Goal: Obtain resource: Download file/media

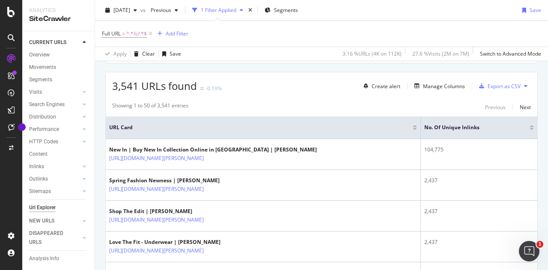
scroll to position [143, 0]
click at [427, 85] on div "Manage Columns" at bounding box center [444, 85] width 42 height 7
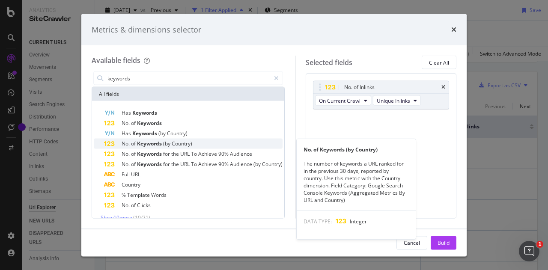
type input "keywords"
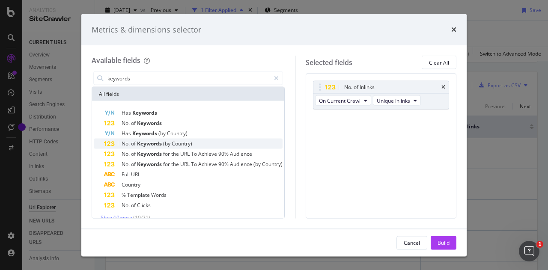
click at [165, 140] on span "(by" at bounding box center [167, 143] width 9 height 7
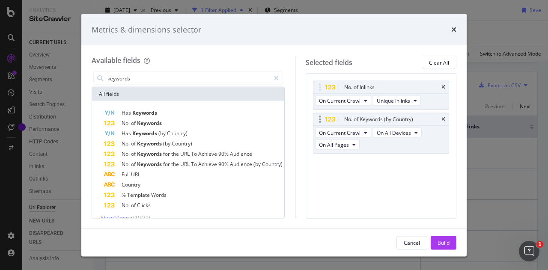
click at [445, 116] on div "No. of Keywords (by Country)" at bounding box center [380, 119] width 135 height 12
click at [203, 125] on div "No. of Keywords" at bounding box center [193, 123] width 178 height 10
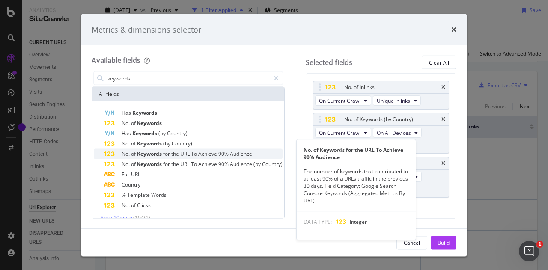
scroll to position [9, 0]
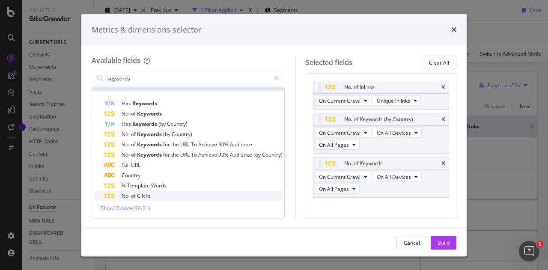
click at [135, 195] on span "of" at bounding box center [134, 195] width 6 height 7
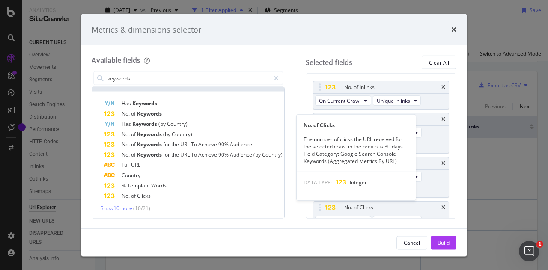
scroll to position [22, 0]
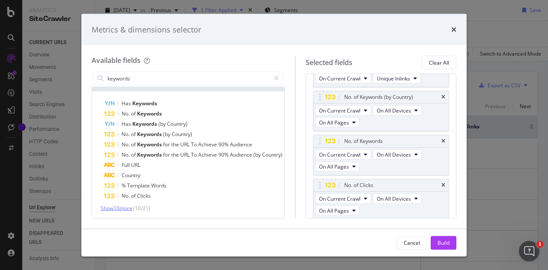
click at [125, 205] on span "Show 10 more" at bounding box center [117, 208] width 32 height 7
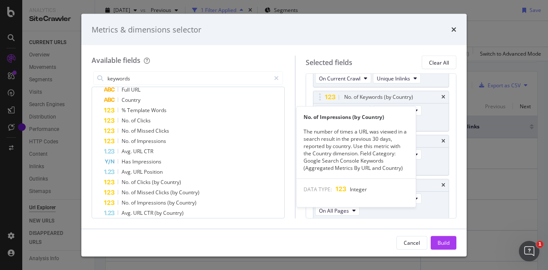
scroll to position [86, 0]
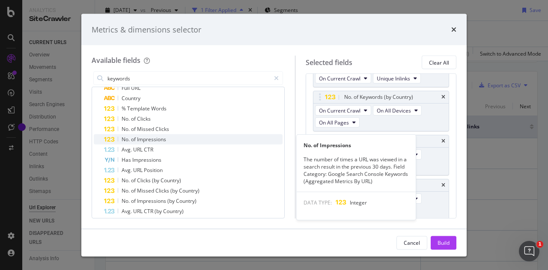
click at [133, 140] on span "of" at bounding box center [134, 139] width 6 height 7
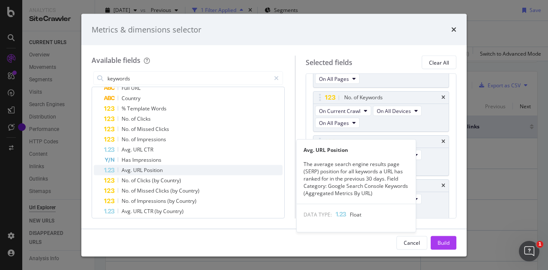
scroll to position [112, 0]
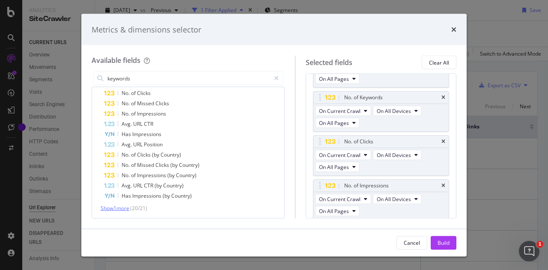
click at [120, 209] on span "Show 1 more" at bounding box center [115, 208] width 29 height 7
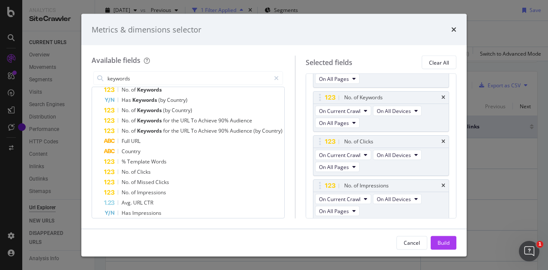
scroll to position [0, 0]
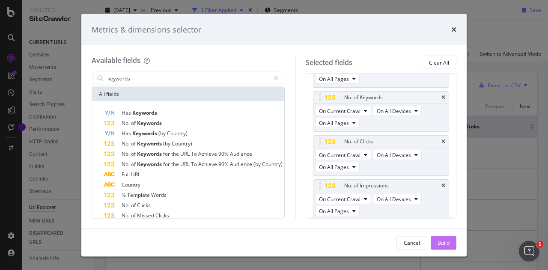
click at [442, 236] on button "Build" at bounding box center [443, 243] width 26 height 14
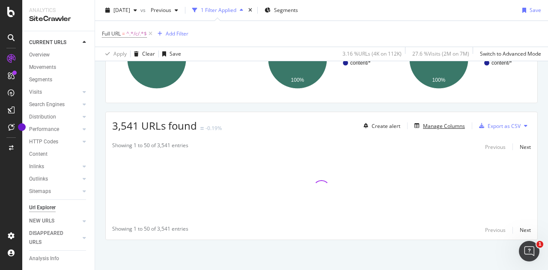
scroll to position [101, 0]
click at [130, 7] on span "[DATE]" at bounding box center [121, 9] width 17 height 7
click at [231, 30] on div "Full URL = ^.*/c/.*$ Add Filter" at bounding box center [321, 34] width 439 height 26
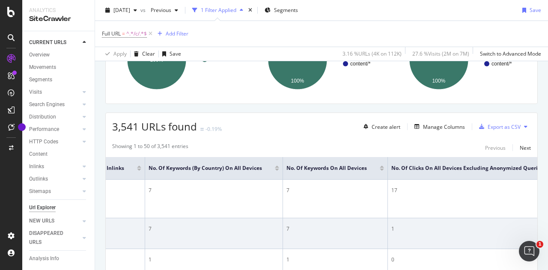
scroll to position [0, 255]
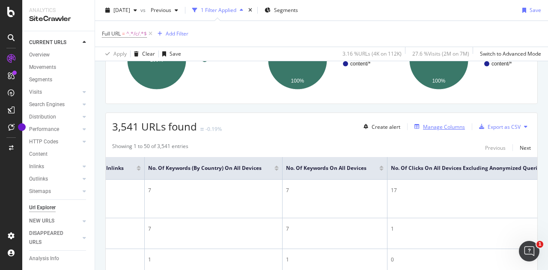
click at [447, 128] on div "Manage Columns" at bounding box center [444, 126] width 42 height 7
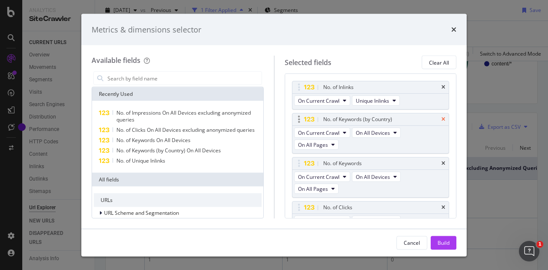
click at [441, 118] on icon "times" at bounding box center [443, 119] width 4 height 5
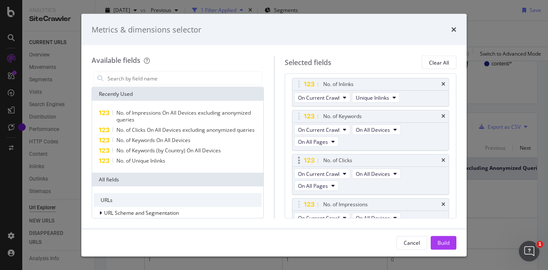
scroll to position [3, 0]
drag, startPoint x: 298, startPoint y: 159, endPoint x: 300, endPoint y: 116, distance: 42.8
click at [300, 116] on body "Analytics SiteCrawler CURRENT URLS Overview Movements Segments Visits Analysis …" at bounding box center [274, 135] width 548 height 270
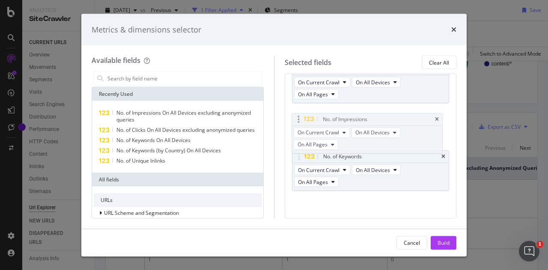
drag, startPoint x: 294, startPoint y: 154, endPoint x: 294, endPoint y: 118, distance: 36.4
click at [294, 118] on body "Analytics SiteCrawler CURRENT URLS Overview Movements Segments Visits Analysis …" at bounding box center [274, 135] width 548 height 270
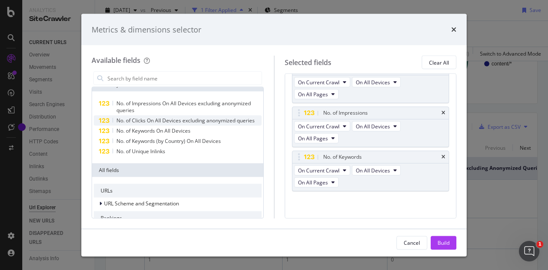
scroll to position [0, 0]
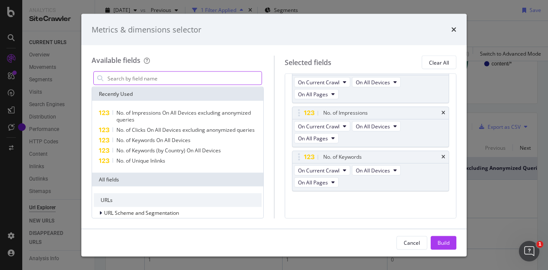
click at [163, 80] on input "modal" at bounding box center [184, 78] width 155 height 13
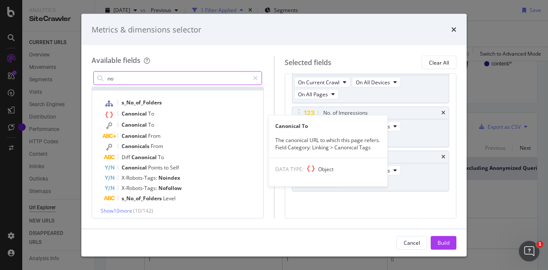
scroll to position [96, 0]
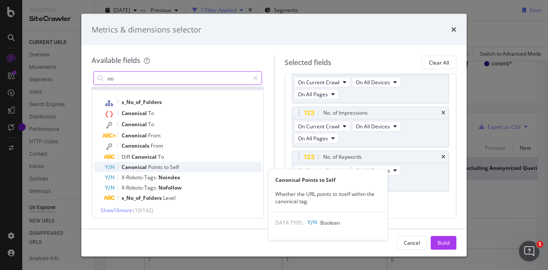
type input "no"
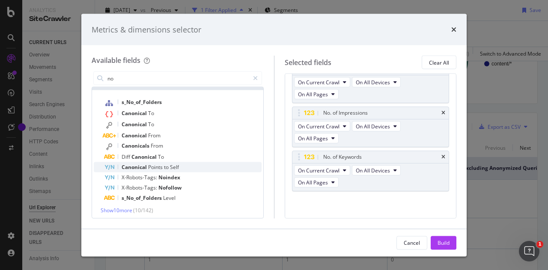
click at [213, 171] on div "Canonical Points to Self" at bounding box center [182, 167] width 157 height 10
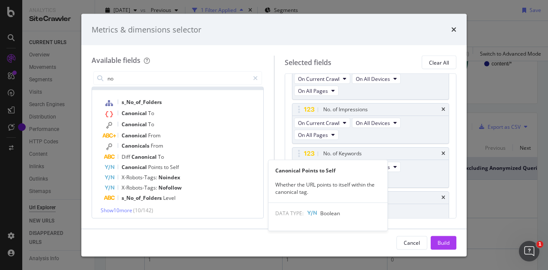
scroll to position [105, 0]
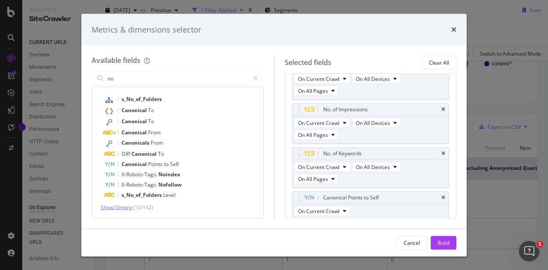
click at [127, 208] on span "Show 10 more" at bounding box center [117, 207] width 32 height 7
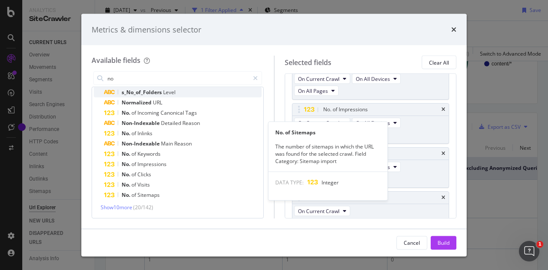
scroll to position [208, 0]
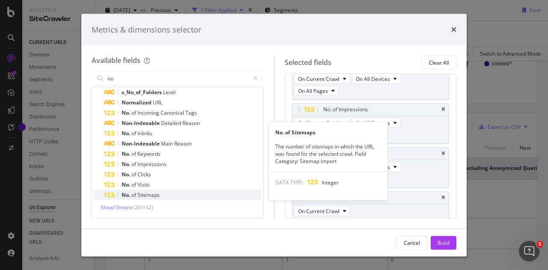
click at [140, 197] on span "Sitemaps" at bounding box center [148, 194] width 22 height 7
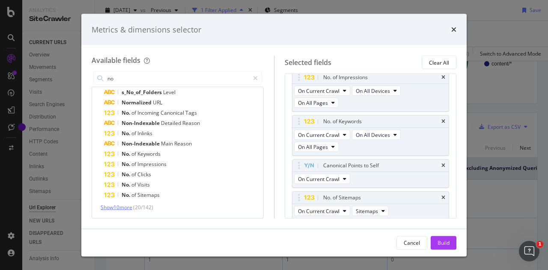
click at [126, 209] on span "Show 10 more" at bounding box center [117, 207] width 32 height 7
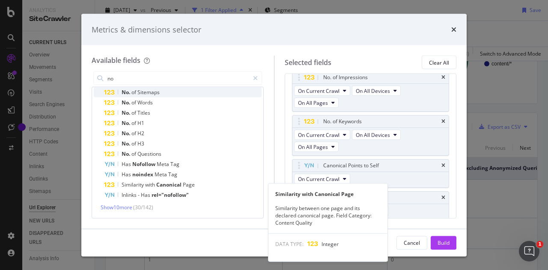
scroll to position [311, 0]
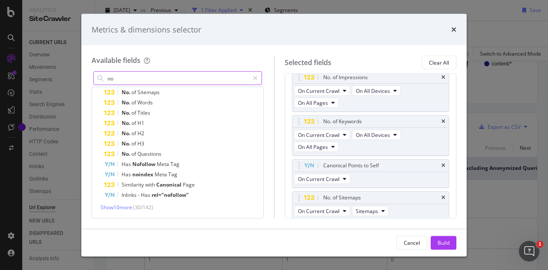
click at [169, 77] on input "no" at bounding box center [178, 78] width 142 height 13
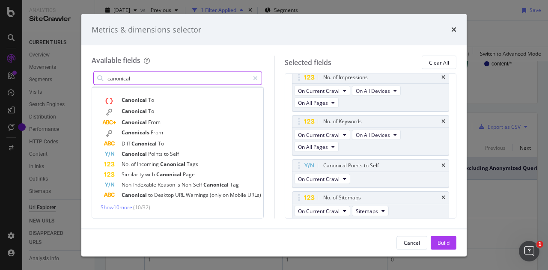
scroll to position [12, 0]
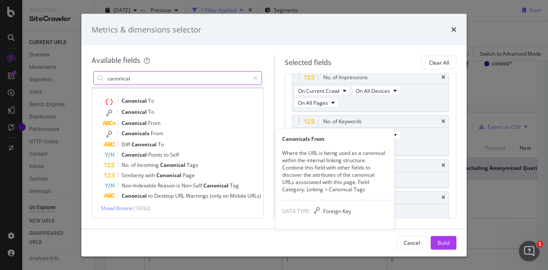
type input "canonical"
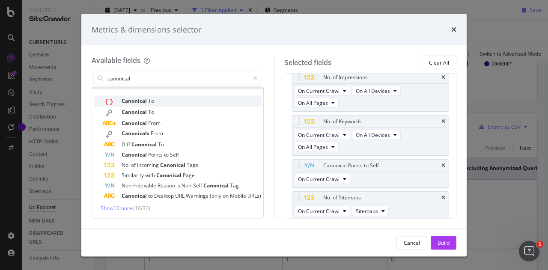
click at [205, 101] on div "Canonical To" at bounding box center [182, 101] width 157 height 11
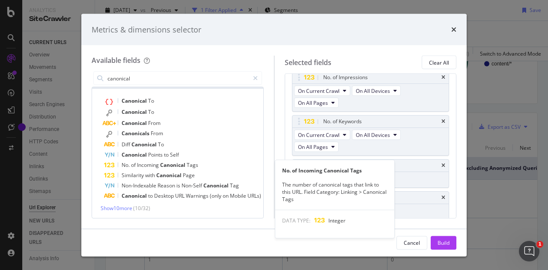
scroll to position [118, 0]
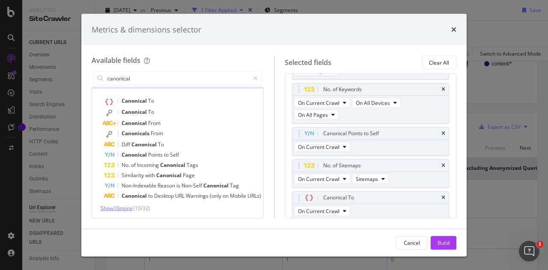
click at [127, 206] on span "Show 10 more" at bounding box center [117, 208] width 32 height 7
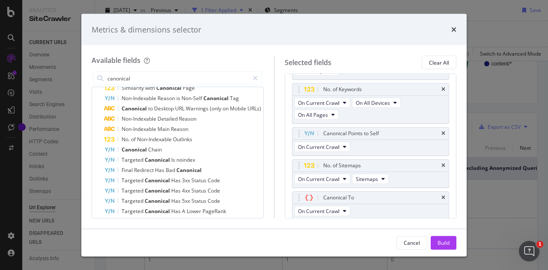
scroll to position [115, 0]
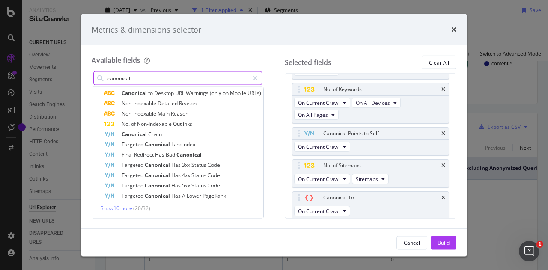
click at [189, 81] on input "canonical" at bounding box center [178, 78] width 142 height 13
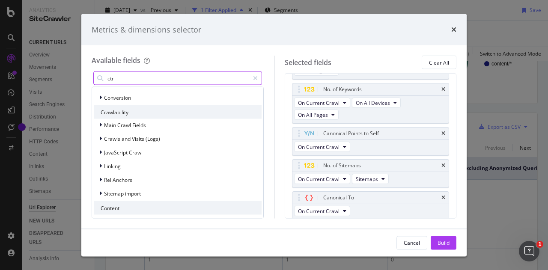
scroll to position [0, 0]
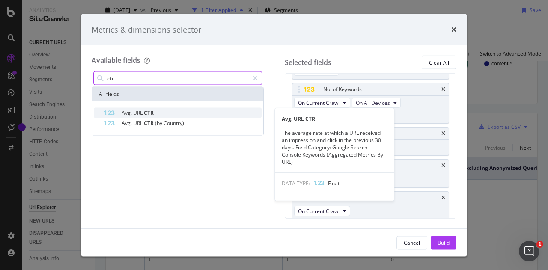
type input "ctr"
click at [184, 112] on div "Avg. URL CTR" at bounding box center [182, 113] width 157 height 10
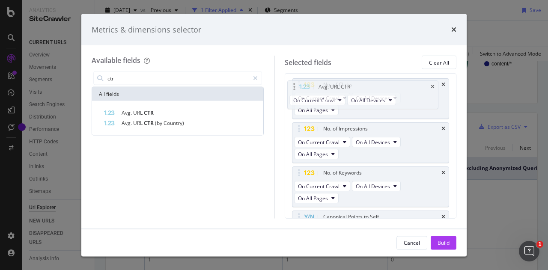
scroll to position [57, 0]
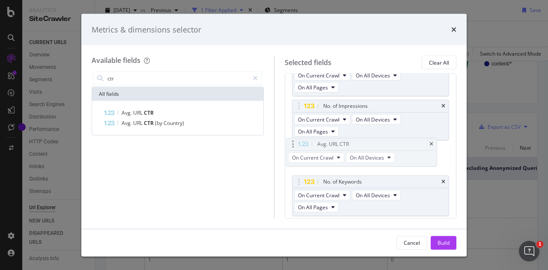
drag, startPoint x: 296, startPoint y: 197, endPoint x: 291, endPoint y: 145, distance: 52.1
click at [291, 145] on body "Analytics SiteCrawler CURRENT URLS Overview Movements Segments Visits Analysis …" at bounding box center [274, 135] width 548 height 270
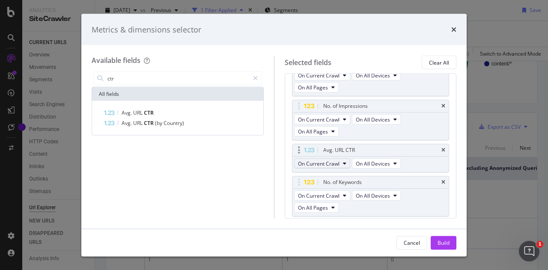
scroll to position [90, 0]
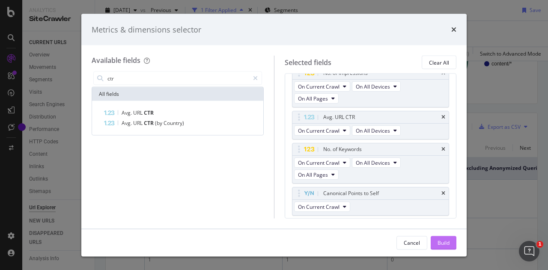
click at [435, 240] on button "Build" at bounding box center [443, 243] width 26 height 14
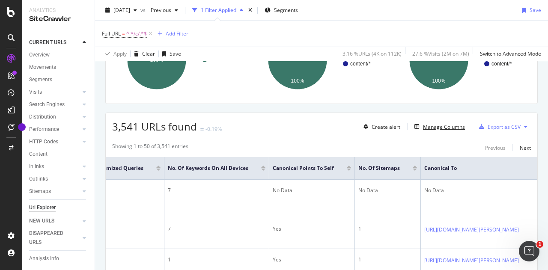
scroll to position [0, 796]
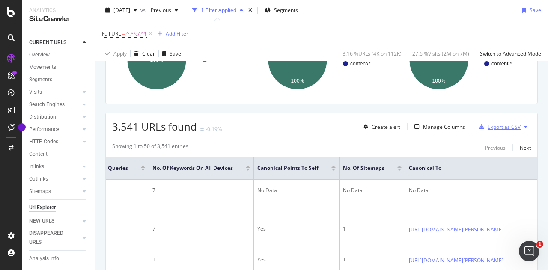
click at [480, 126] on div "button" at bounding box center [481, 126] width 12 height 5
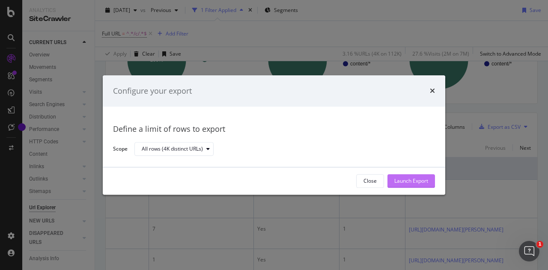
click at [412, 179] on div "Launch Export" at bounding box center [411, 181] width 34 height 7
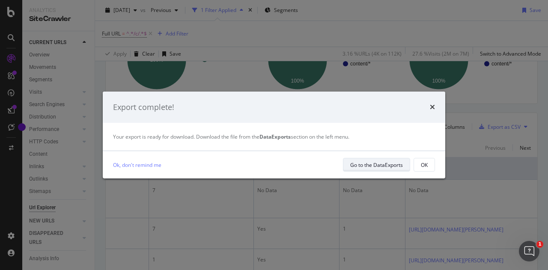
click at [392, 166] on div "Go to the DataExports" at bounding box center [376, 164] width 53 height 7
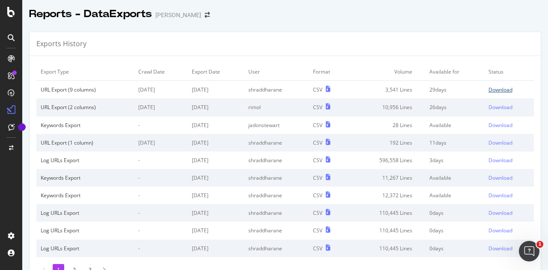
click at [488, 92] on div "Download" at bounding box center [500, 89] width 24 height 7
